Goal: Information Seeking & Learning: Learn about a topic

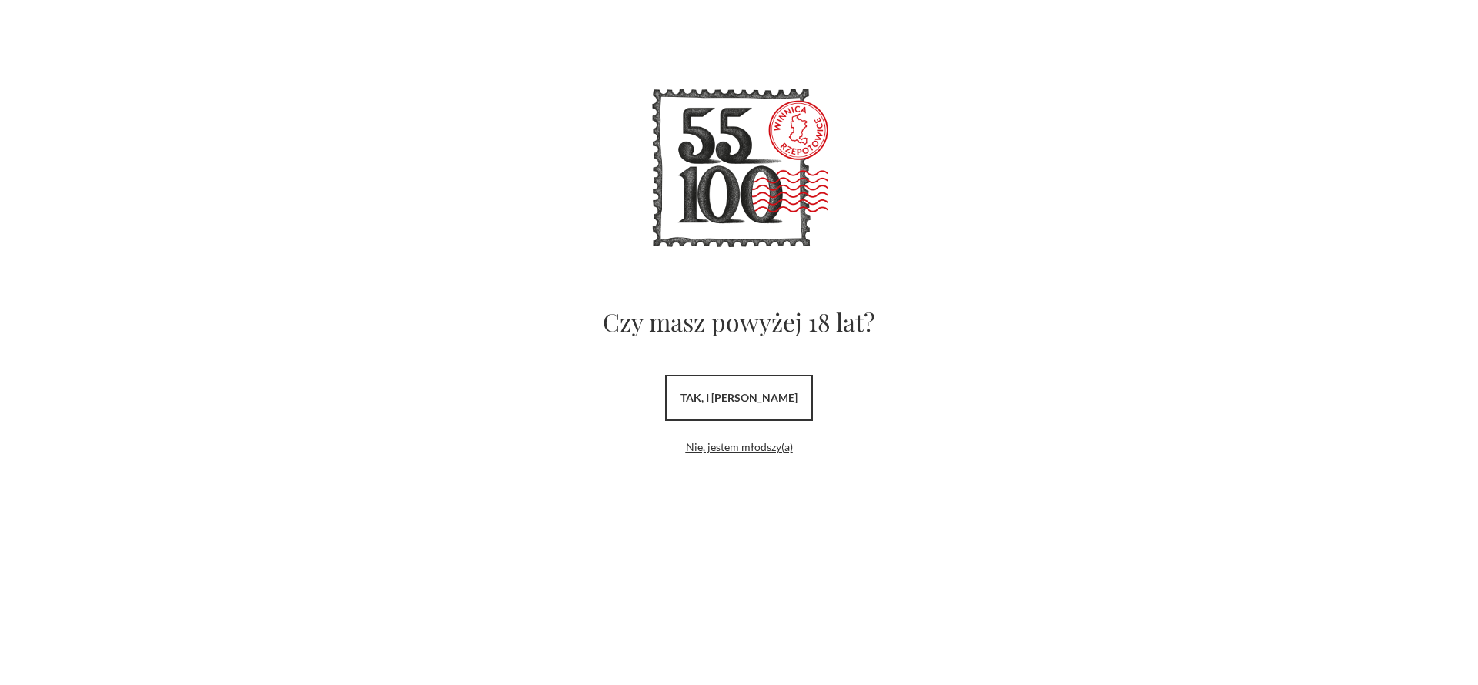
drag, startPoint x: 0, startPoint y: 0, endPoint x: 794, endPoint y: 390, distance: 884.8
click at [794, 390] on link "tak, i uwielbiam wino" at bounding box center [739, 398] width 148 height 46
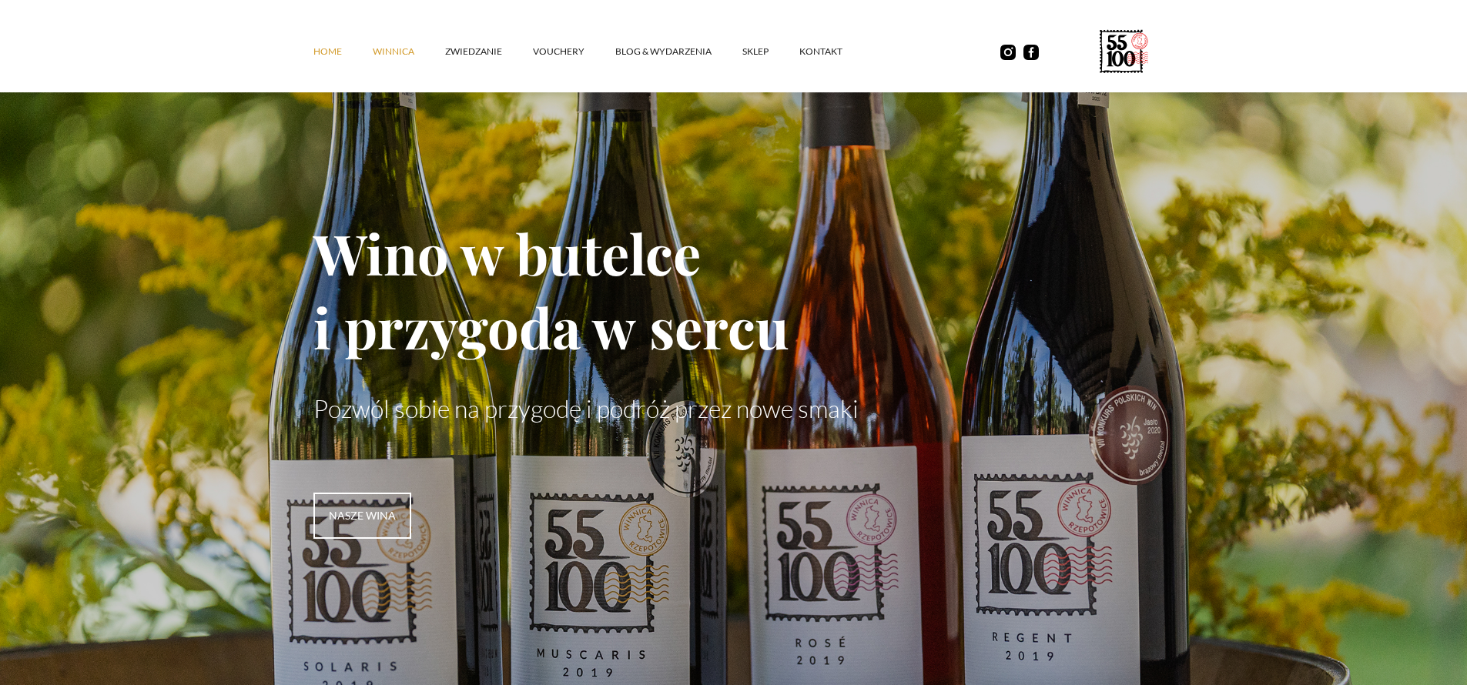
click at [391, 48] on link "winnica" at bounding box center [409, 51] width 72 height 46
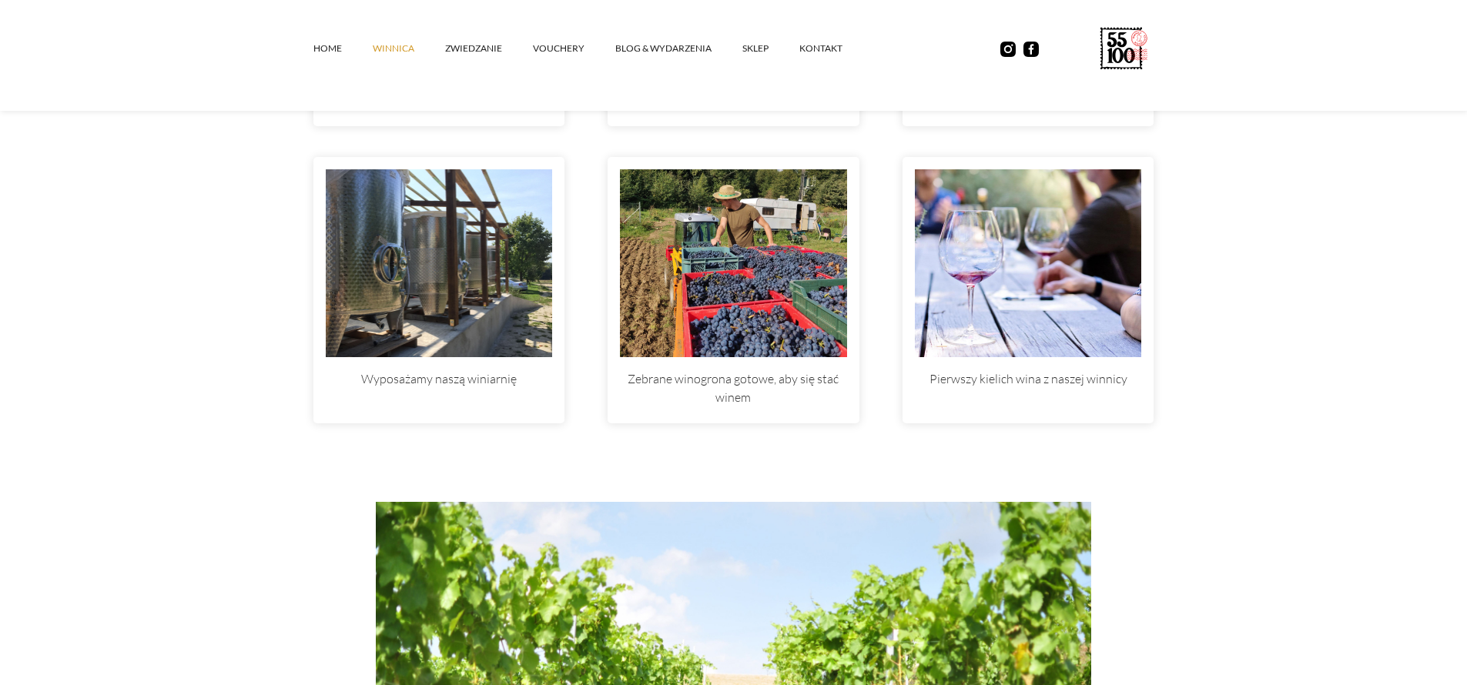
scroll to position [4146, 0]
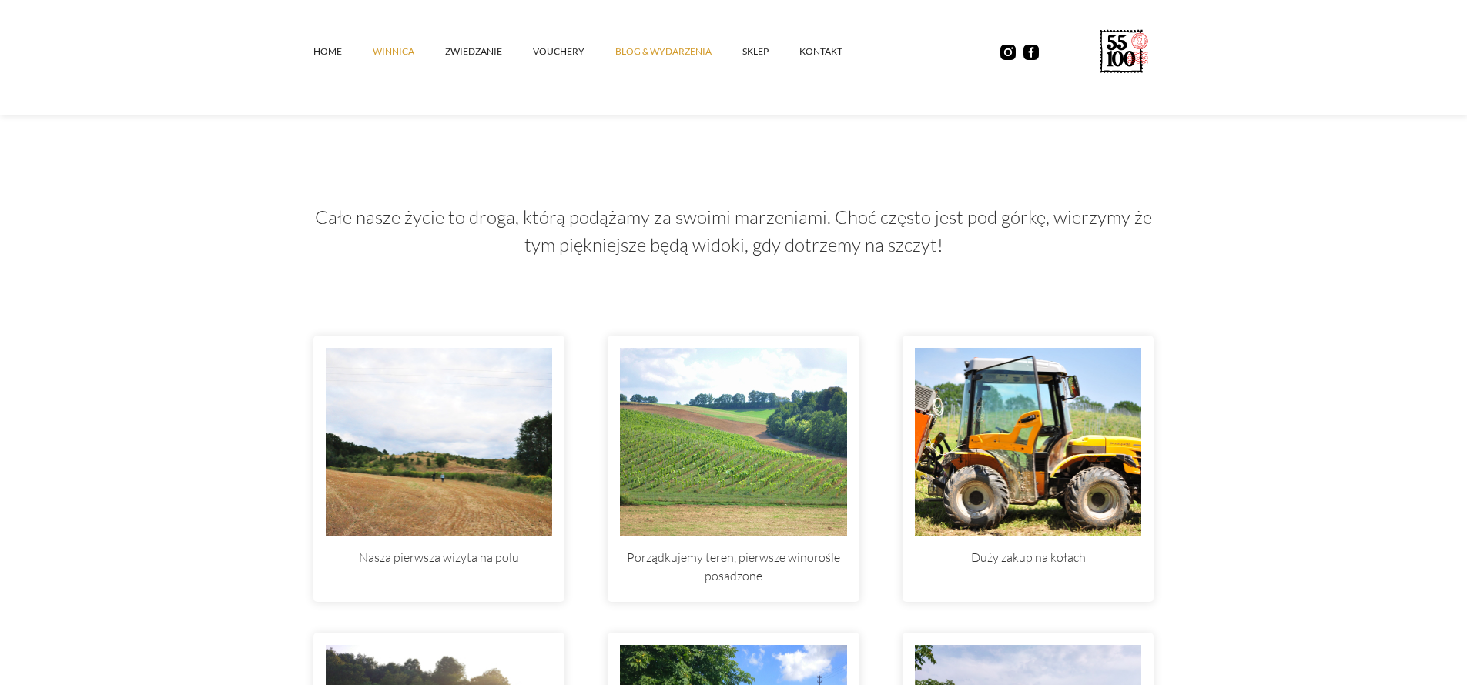
click at [635, 43] on link "Blog & Wydarzenia" at bounding box center [678, 51] width 127 height 46
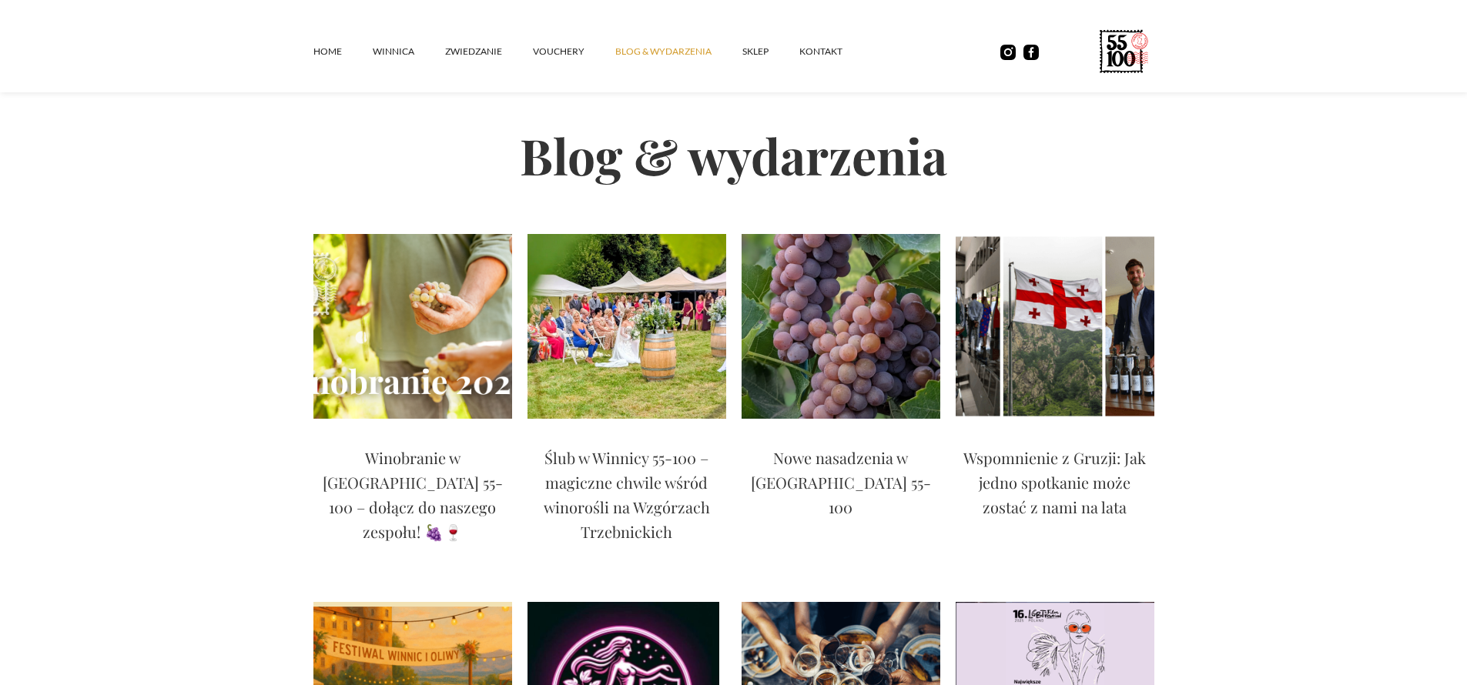
scroll to position [82, 0]
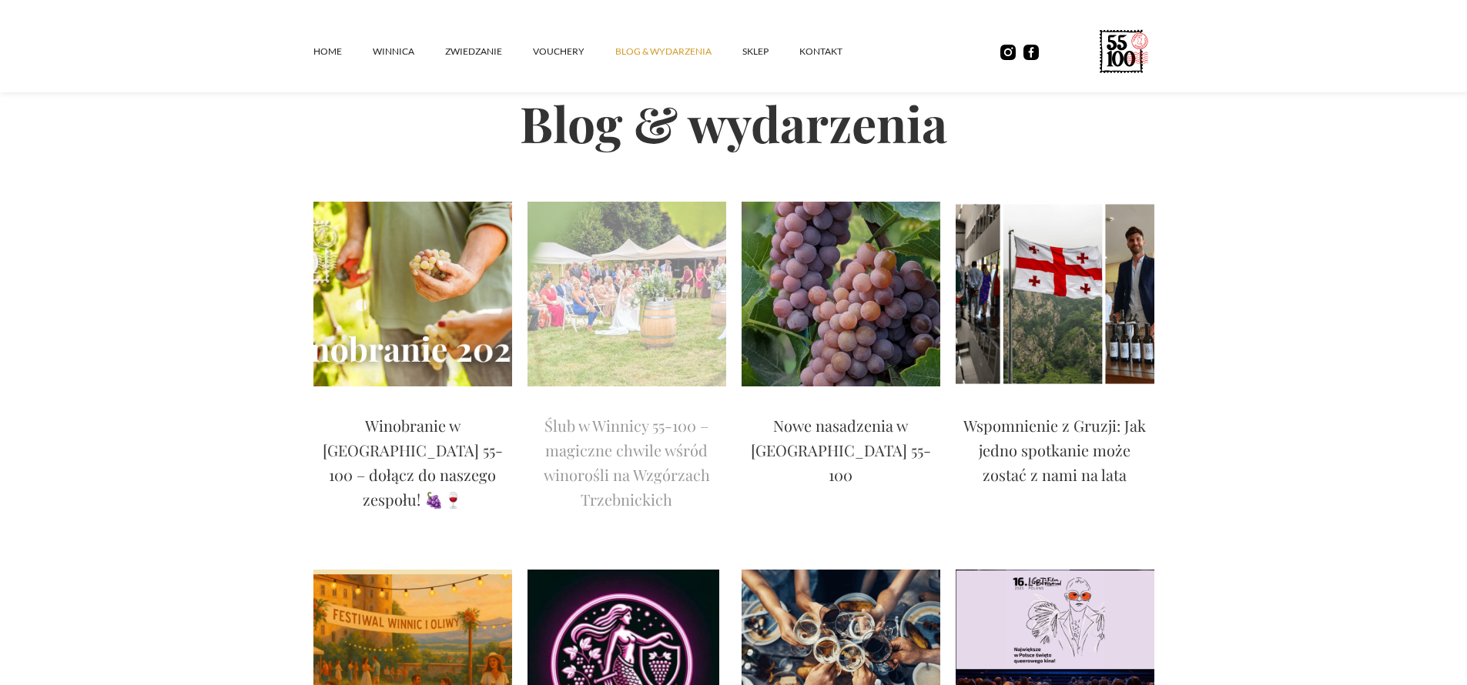
click at [684, 334] on img at bounding box center [626, 294] width 199 height 185
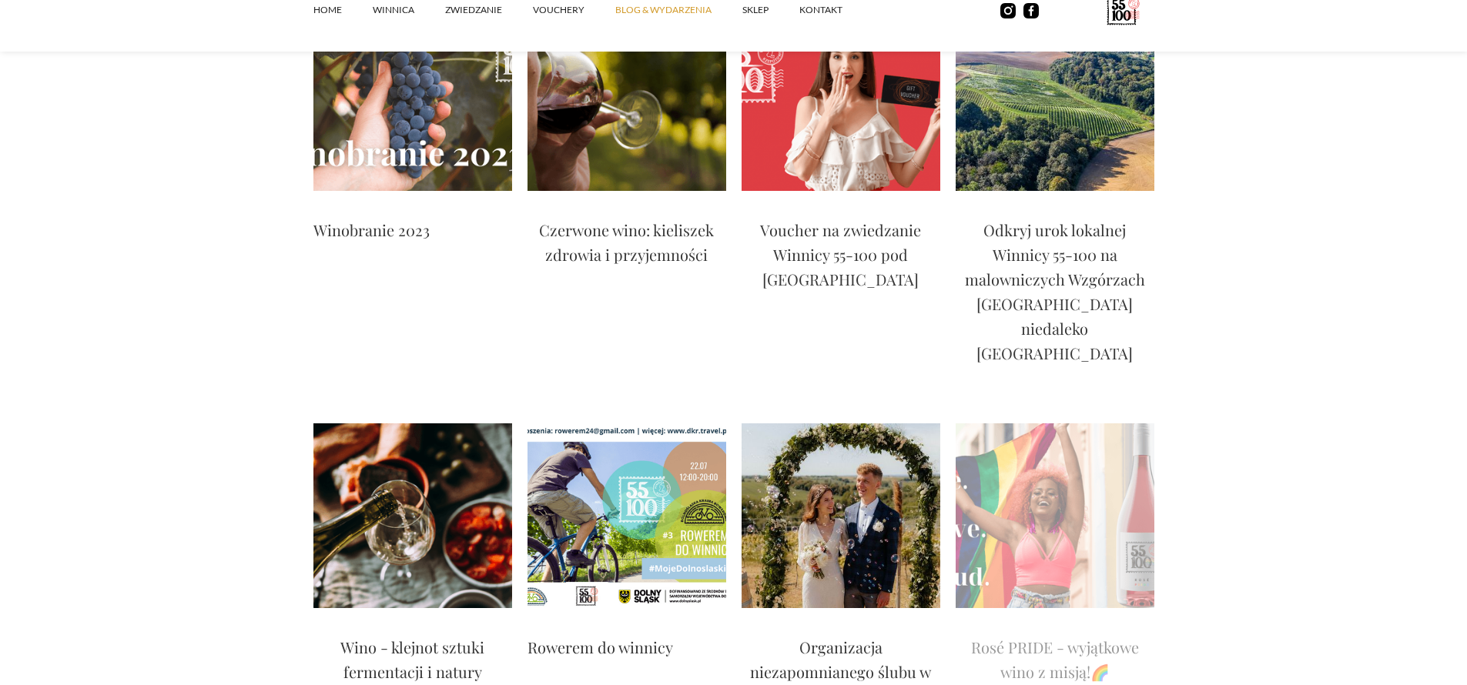
scroll to position [2476, 0]
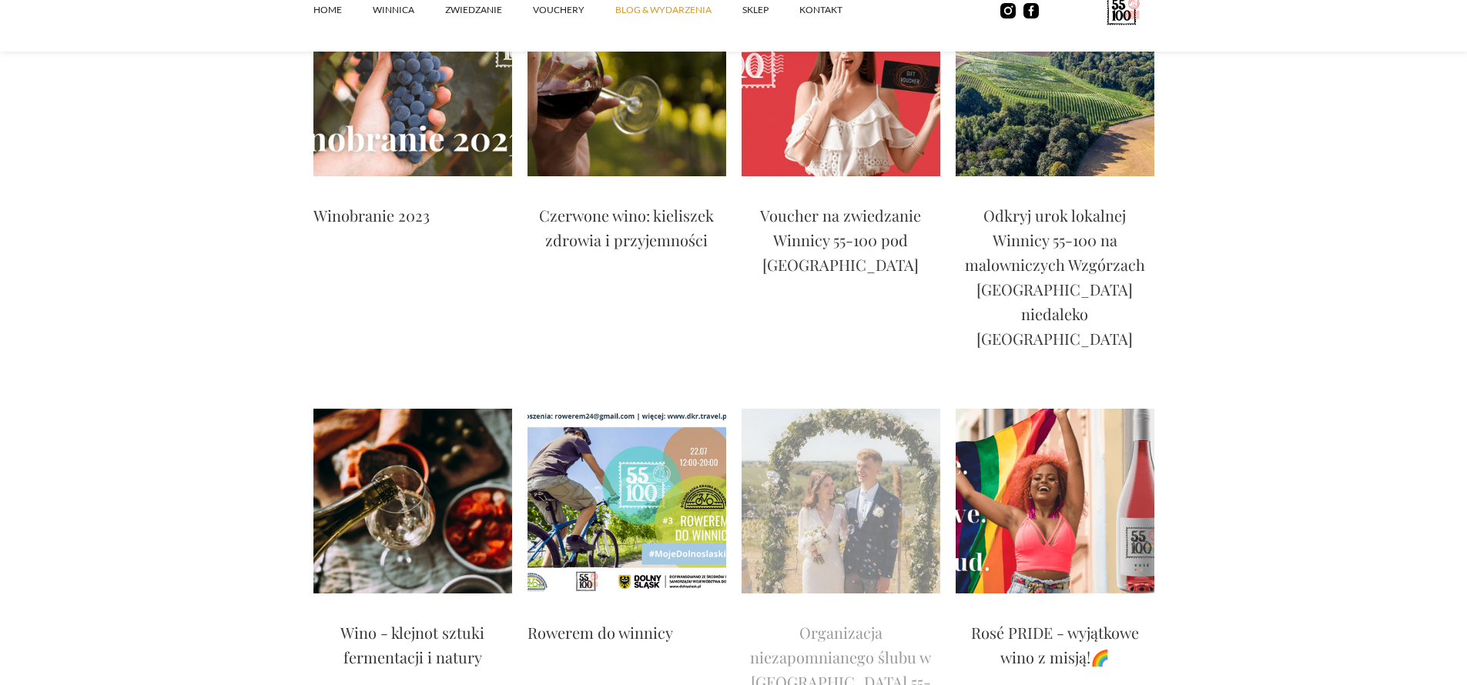
click at [838, 451] on img at bounding box center [840, 501] width 199 height 185
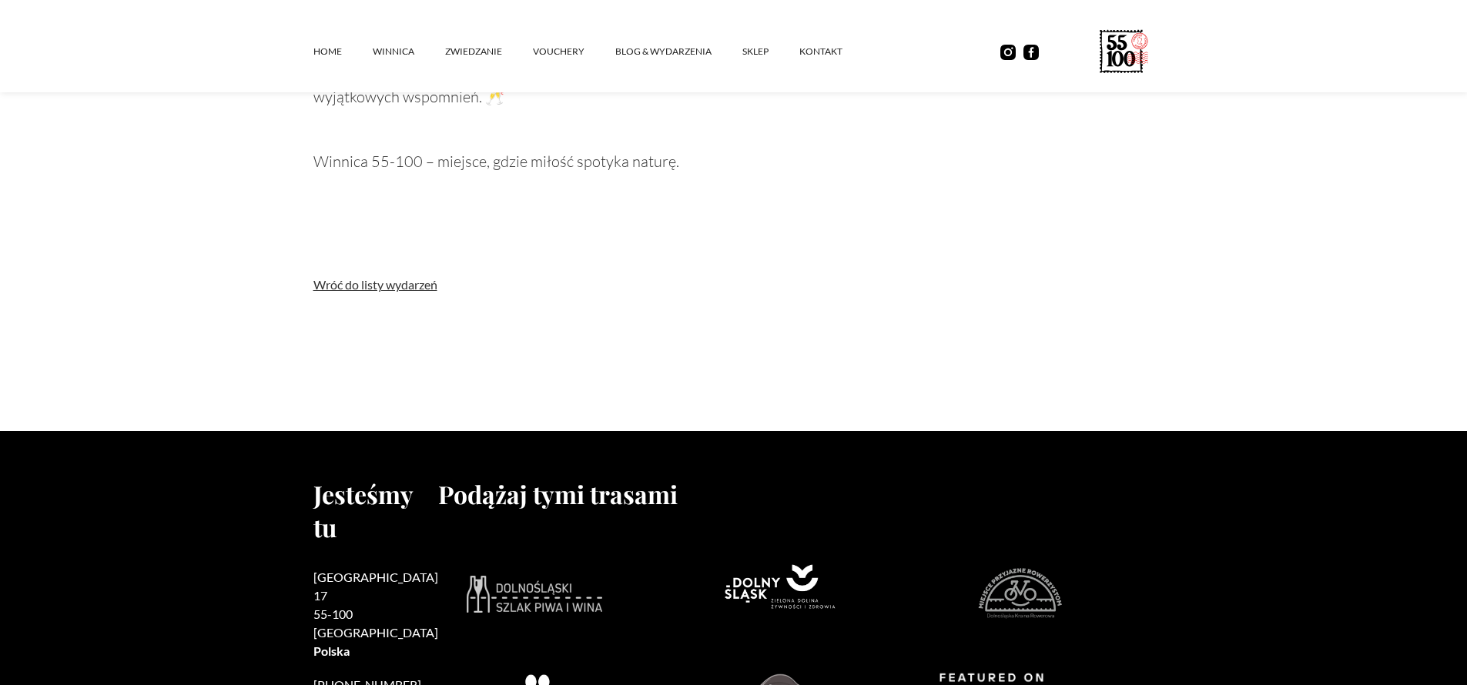
scroll to position [2013, 0]
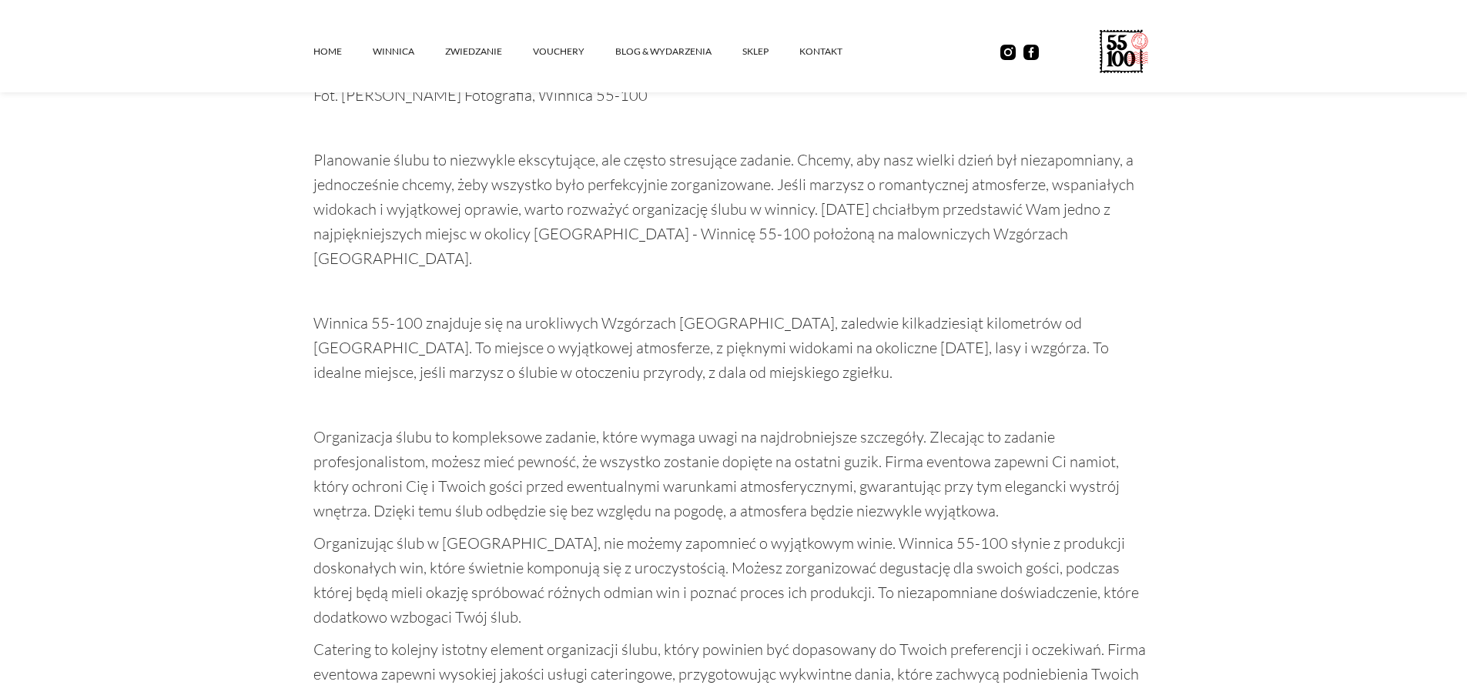
scroll to position [2226, 0]
